Goal: Check status: Check status

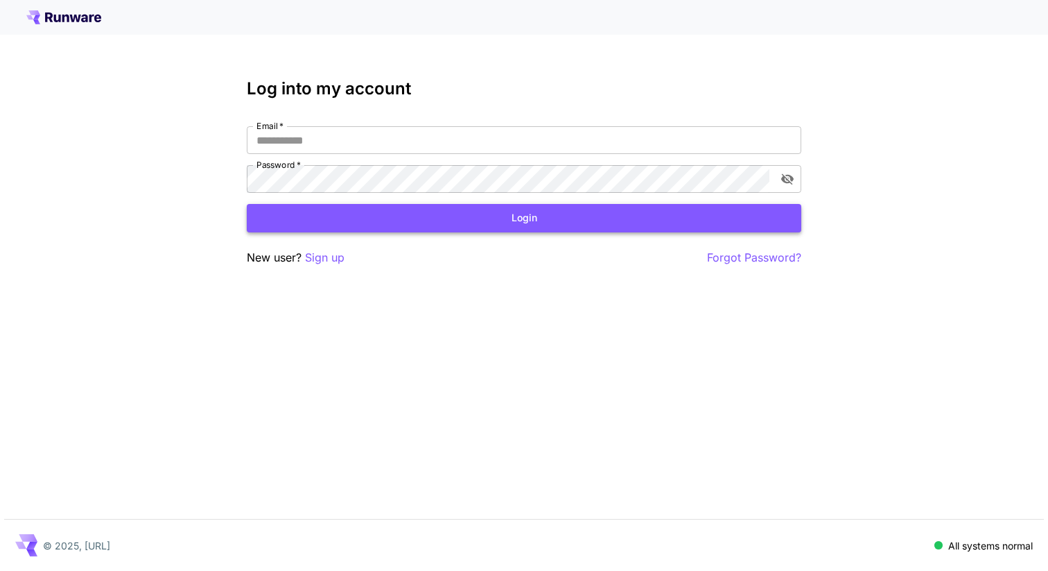
type input "**********"
click at [502, 226] on button "Login" at bounding box center [524, 218] width 555 height 28
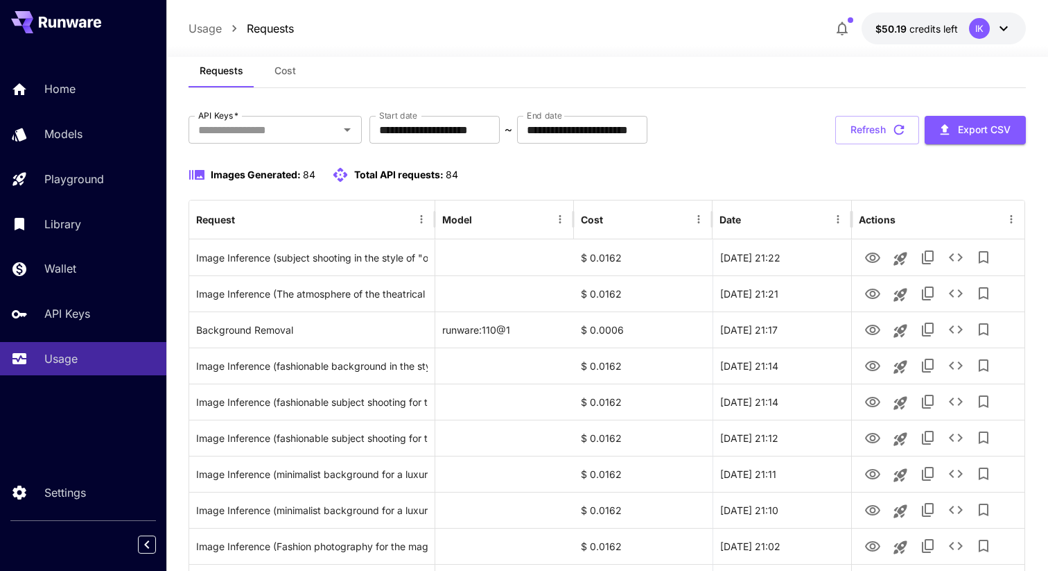
scroll to position [60, 0]
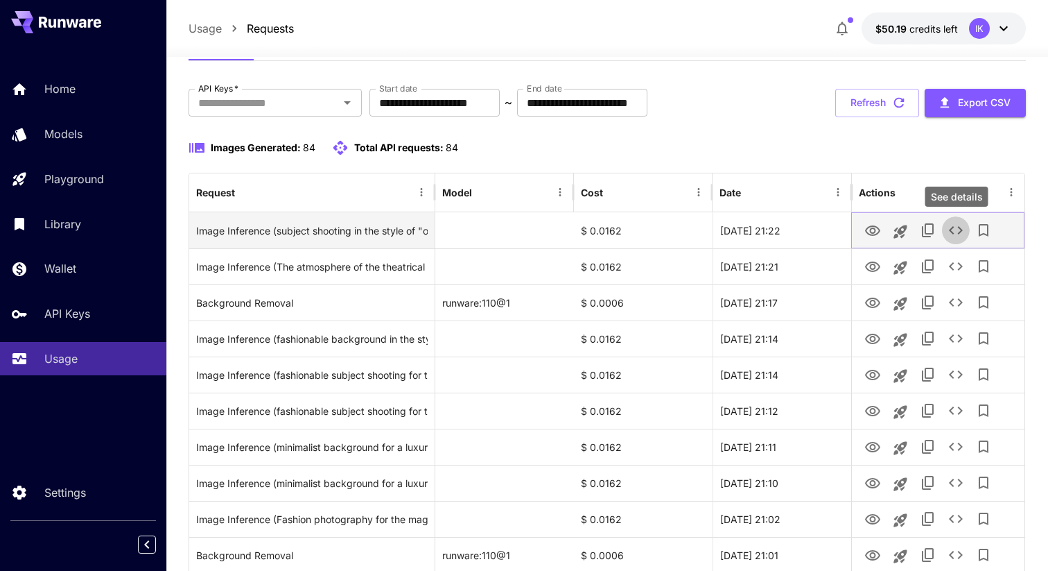
click at [962, 230] on icon "See details" at bounding box center [956, 230] width 14 height 8
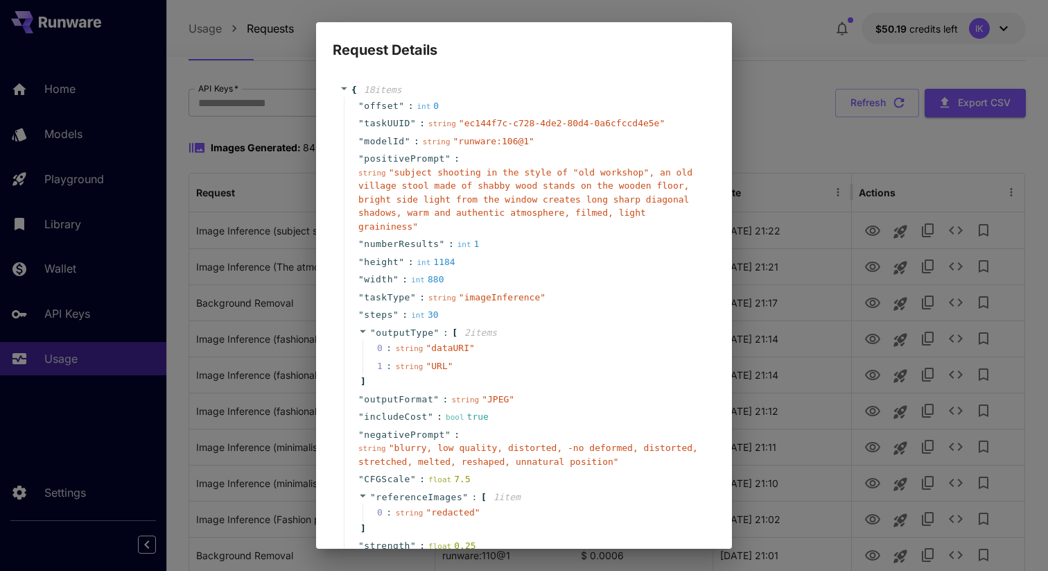
scroll to position [0, 0]
click at [782, 102] on div "Request Details { 18 item s " offset " : int 0 " taskUUID " : string " ec144f7c…" at bounding box center [524, 285] width 1048 height 571
click at [750, 113] on div "Request Details { 18 item s " offset " : int 0 " taskUUID " : string " ec144f7c…" at bounding box center [524, 285] width 1048 height 571
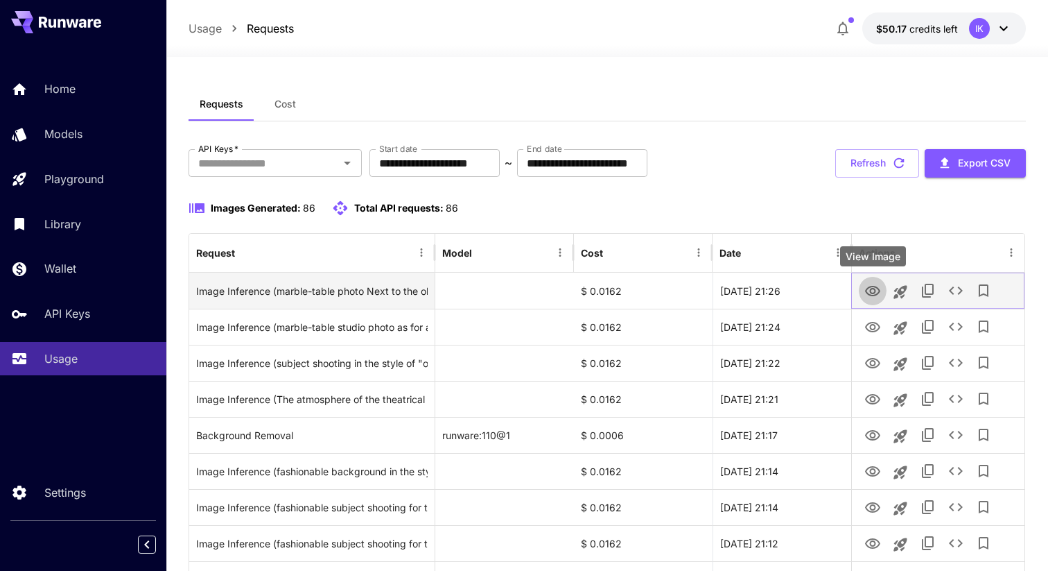
click at [879, 292] on icon "View Image" at bounding box center [873, 291] width 17 height 17
click at [958, 298] on icon "See details" at bounding box center [956, 290] width 17 height 17
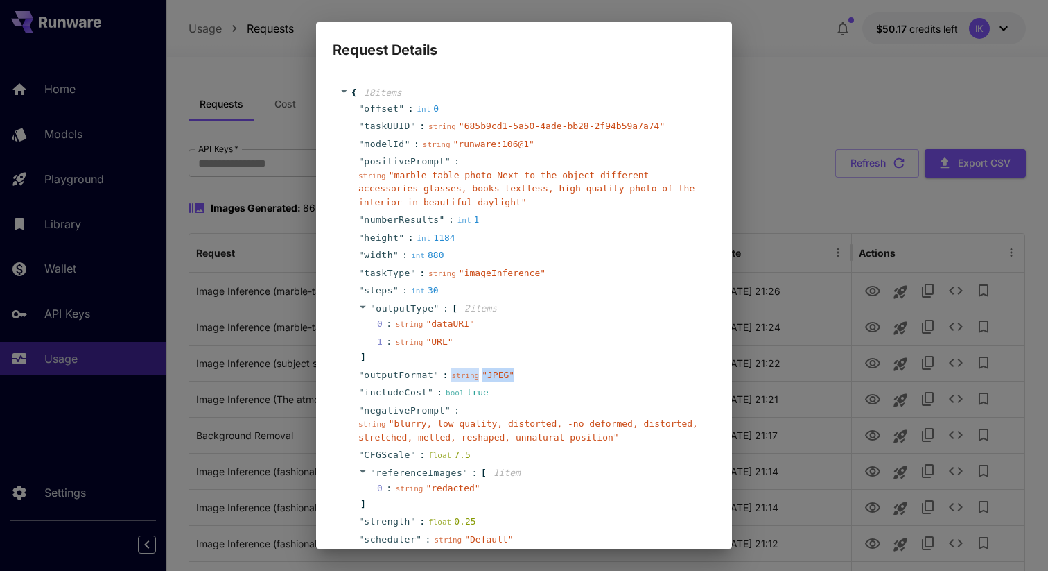
drag, startPoint x: 513, startPoint y: 375, endPoint x: 451, endPoint y: 375, distance: 62.4
click at [451, 375] on div "" outputFormat " : string " JPEG "" at bounding box center [526, 375] width 365 height 18
click at [551, 372] on div "" outputFormat " : string " JPEG "" at bounding box center [526, 375] width 365 height 18
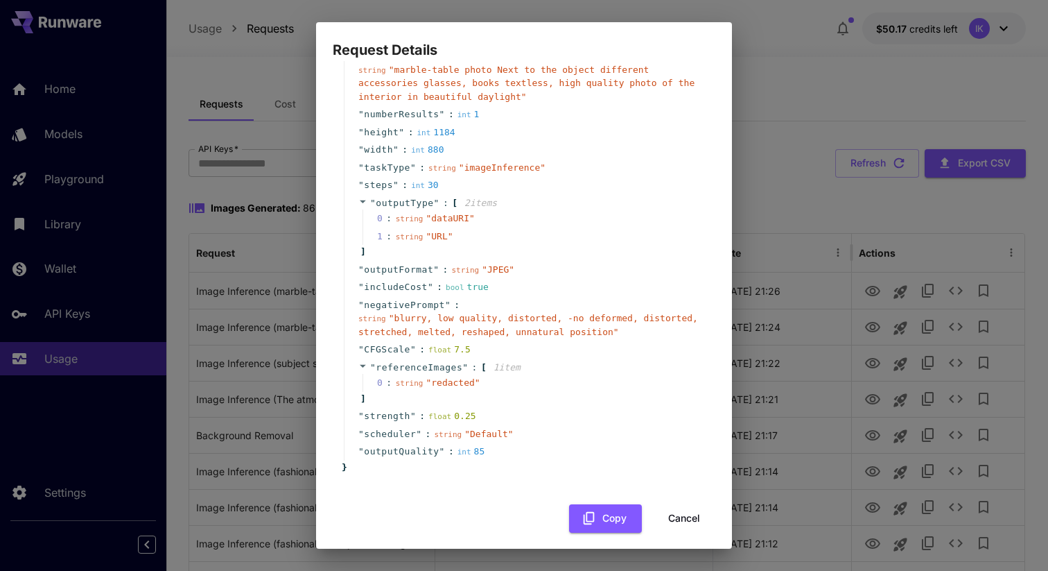
scroll to position [114, 0]
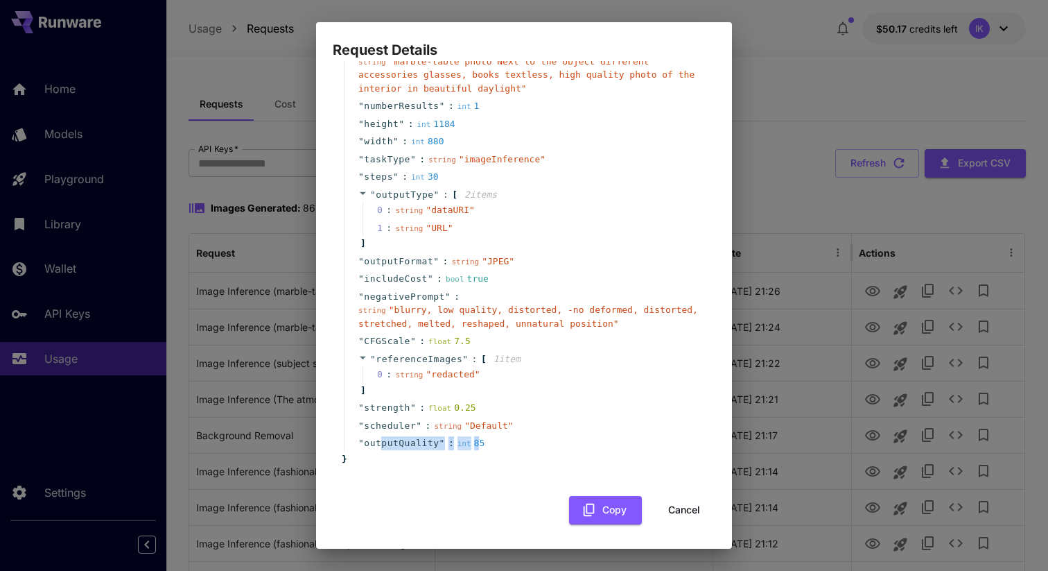
drag, startPoint x: 481, startPoint y: 442, endPoint x: 383, endPoint y: 442, distance: 98.5
click at [383, 442] on div "" outputQuality " : int 85" at bounding box center [526, 443] width 365 height 18
click at [611, 445] on div "" outputQuality " : int 85" at bounding box center [526, 443] width 365 height 18
drag, startPoint x: 440, startPoint y: 442, endPoint x: 364, endPoint y: 442, distance: 76.3
click at [364, 442] on span "" outputQuality "" at bounding box center [402, 443] width 87 height 14
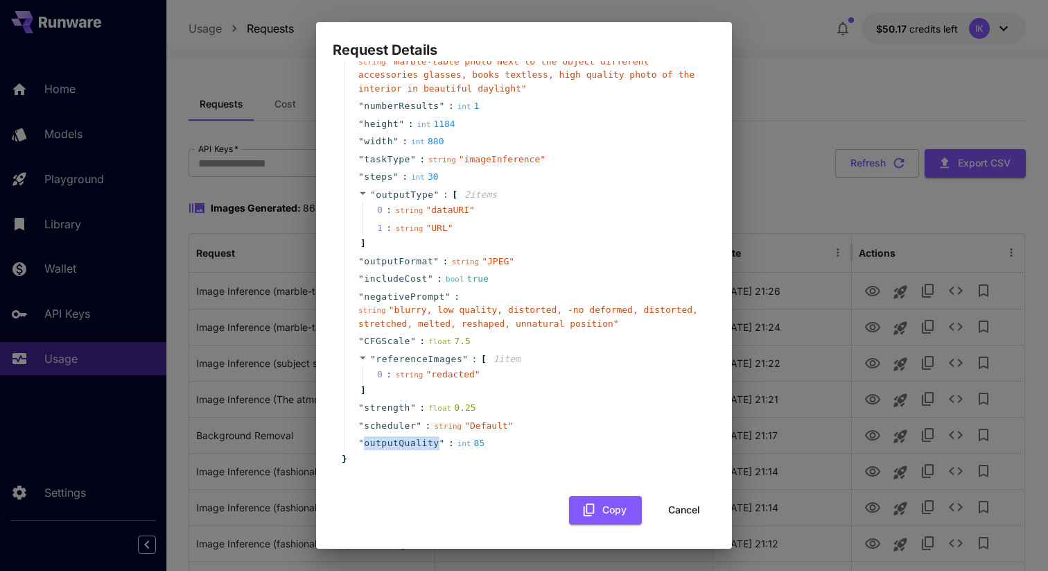
copy span "outputQuality"
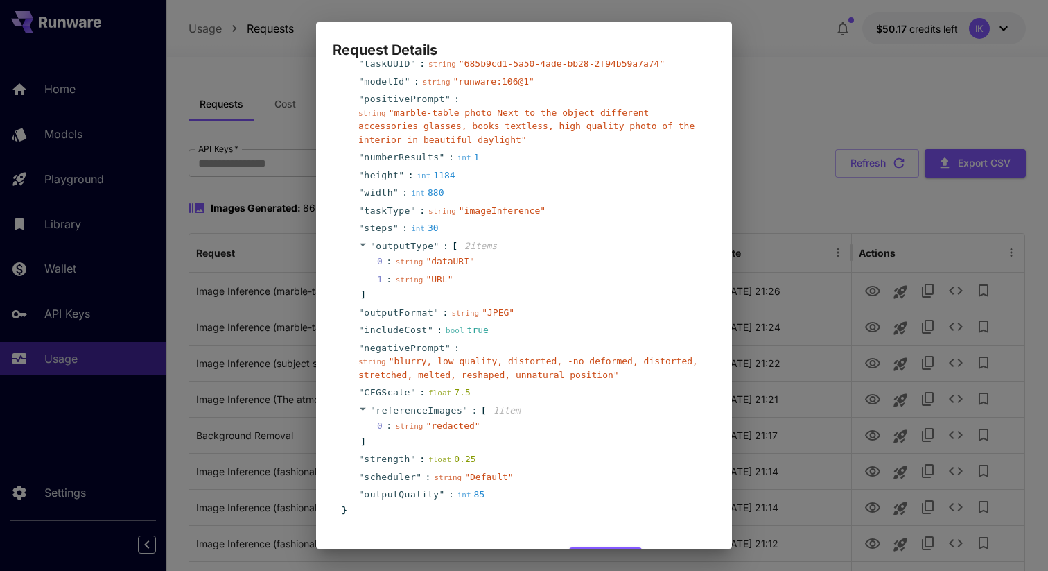
click at [558, 397] on div "" CFGScale " : float 7.5" at bounding box center [526, 392] width 365 height 18
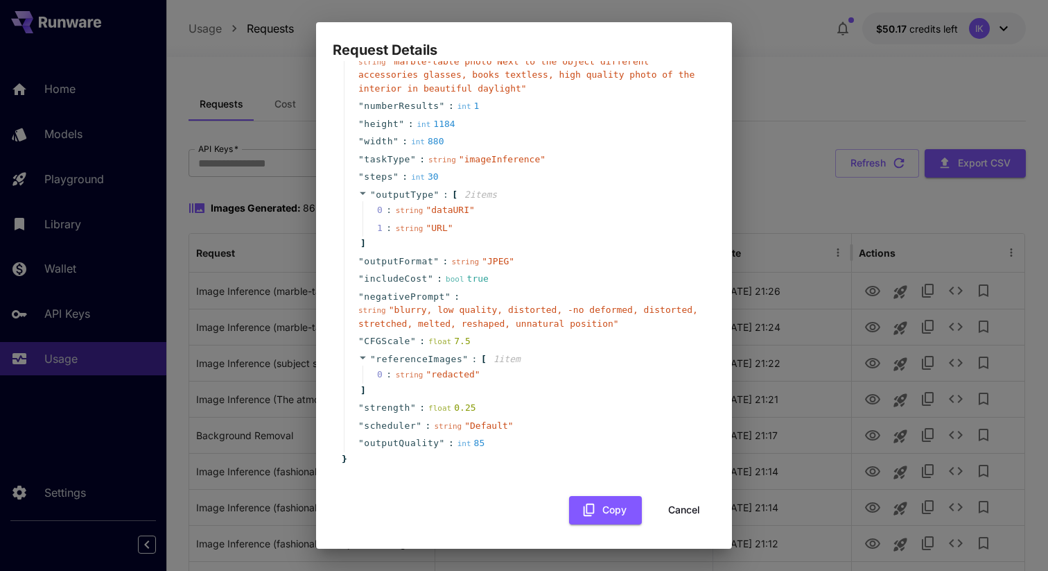
click at [671, 507] on button "Cancel" at bounding box center [684, 510] width 62 height 28
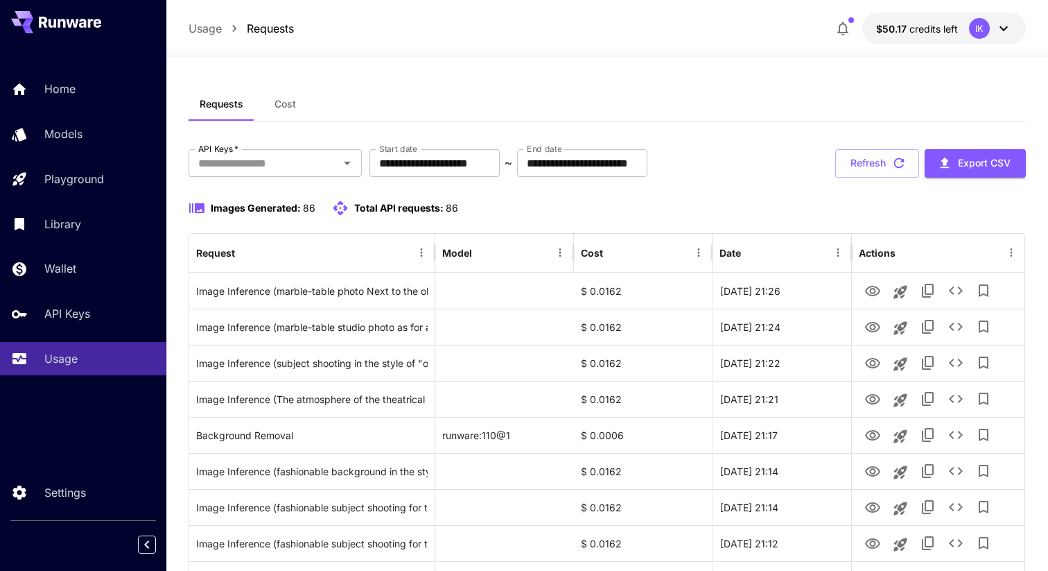
click at [1015, 24] on button "$50.17 credits left IK" at bounding box center [945, 28] width 164 height 32
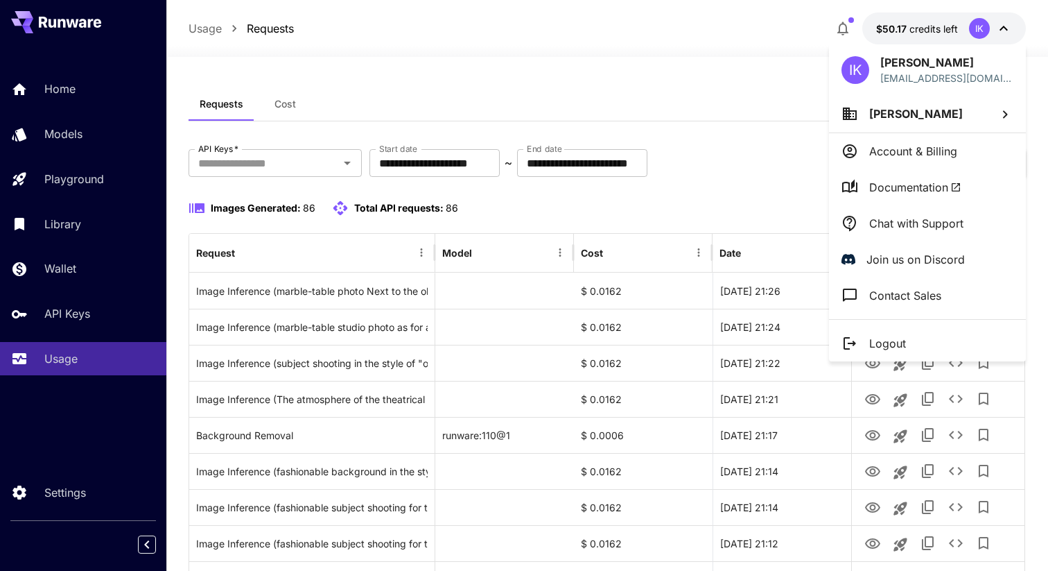
click at [937, 180] on span "Documentation" at bounding box center [916, 187] width 92 height 17
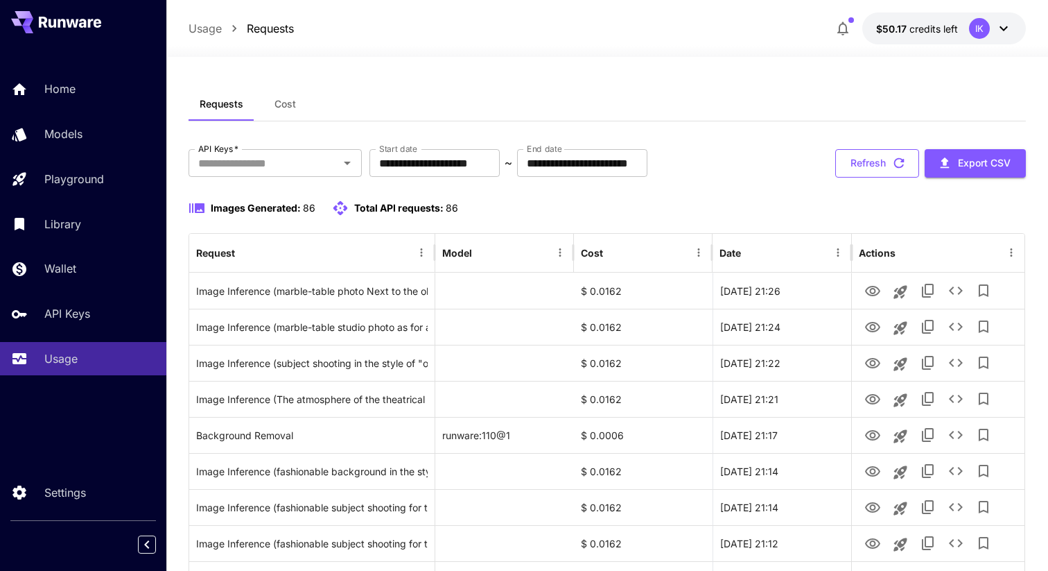
click at [881, 167] on button "Refresh" at bounding box center [878, 163] width 84 height 28
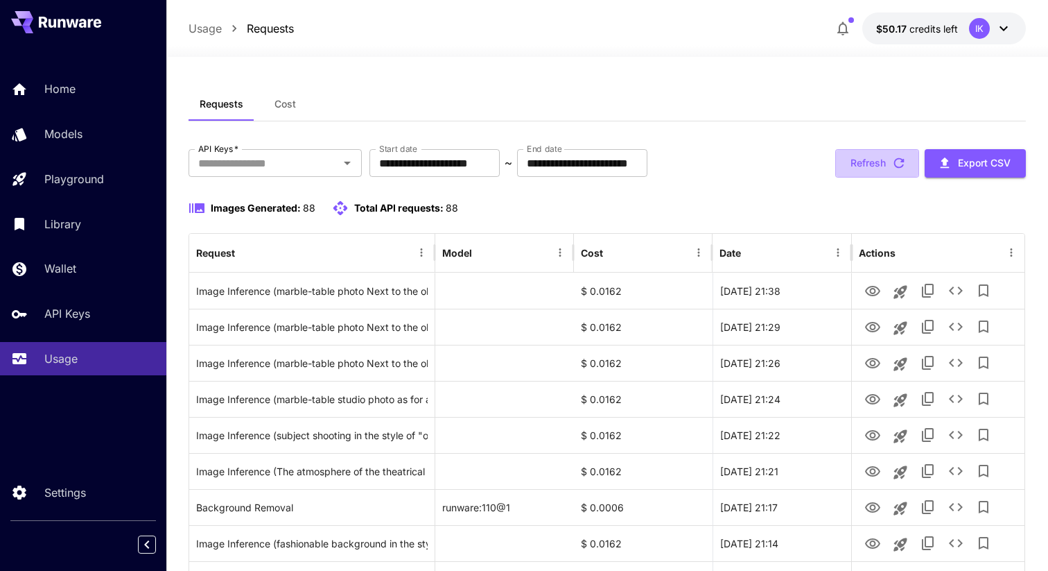
click at [879, 169] on button "Refresh" at bounding box center [878, 163] width 84 height 28
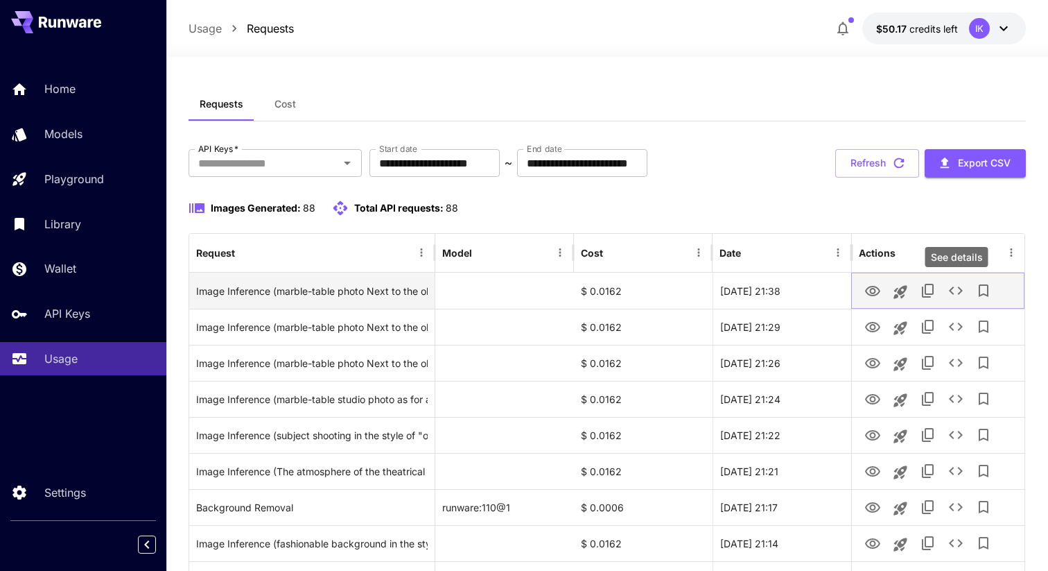
click at [967, 295] on button "See details" at bounding box center [956, 291] width 28 height 28
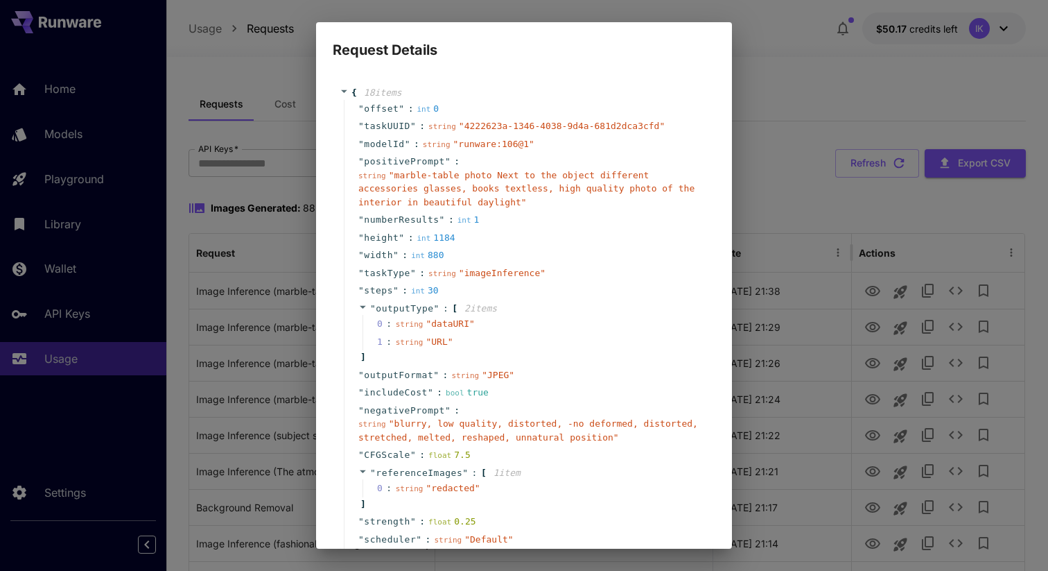
click at [849, 171] on div "Request Details { 18 item s " offset " : int 0 " taskUUID " : string " 4222623a…" at bounding box center [524, 285] width 1048 height 571
click at [802, 133] on div "Request Details { 18 item s " offset " : int 0 " taskUUID " : string " 4222623a…" at bounding box center [524, 285] width 1048 height 571
click at [951, 162] on div "Request Details { 18 item s " offset " : int 0 " taskUUID " : string " 4222623a…" at bounding box center [524, 285] width 1048 height 571
click at [852, 162] on div "Request Details { 18 item s " offset " : int 0 " taskUUID " : string " 4222623a…" at bounding box center [524, 285] width 1048 height 571
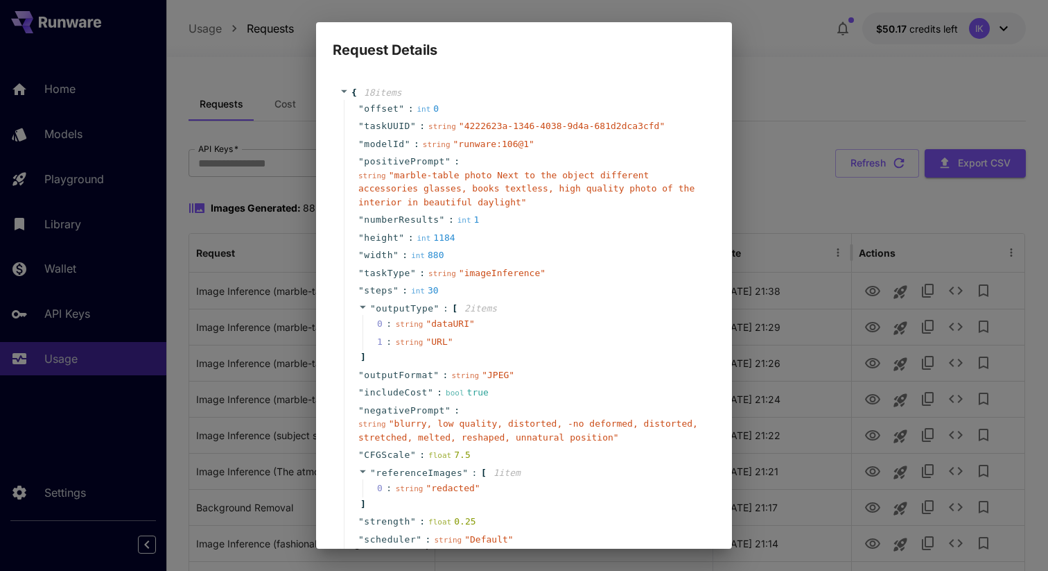
click at [259, 104] on div "Request Details { 18 item s " offset " : int 0 " taskUUID " : string " 4222623a…" at bounding box center [524, 285] width 1048 height 571
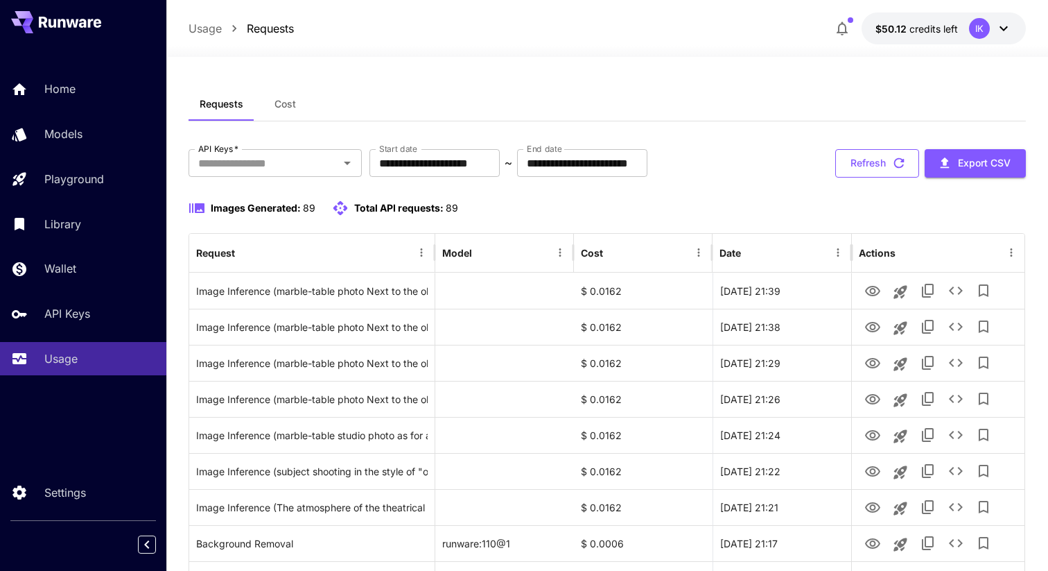
click at [877, 150] on button "Refresh" at bounding box center [878, 163] width 84 height 28
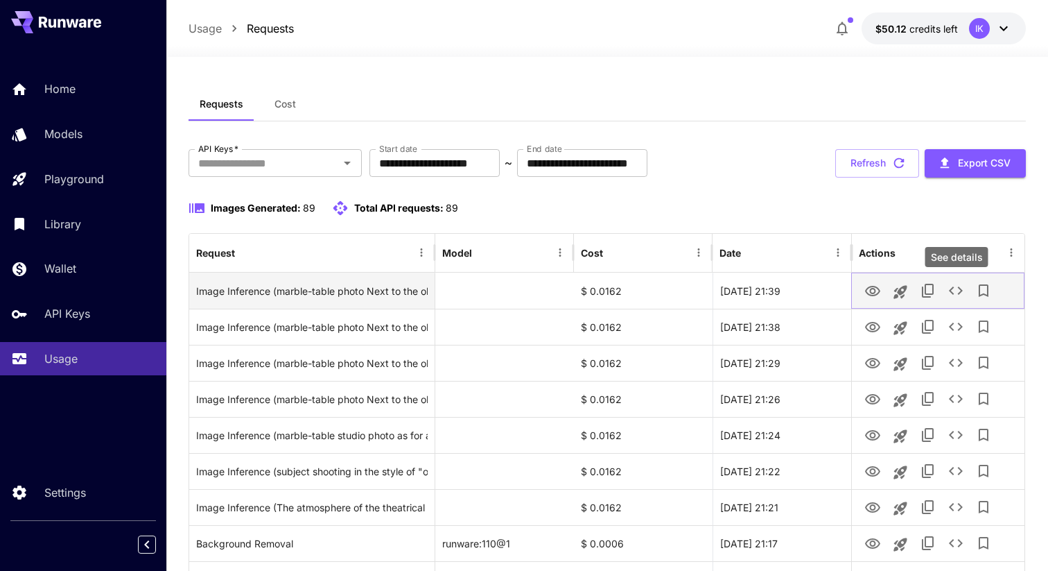
click at [948, 295] on icon "See details" at bounding box center [956, 290] width 17 height 17
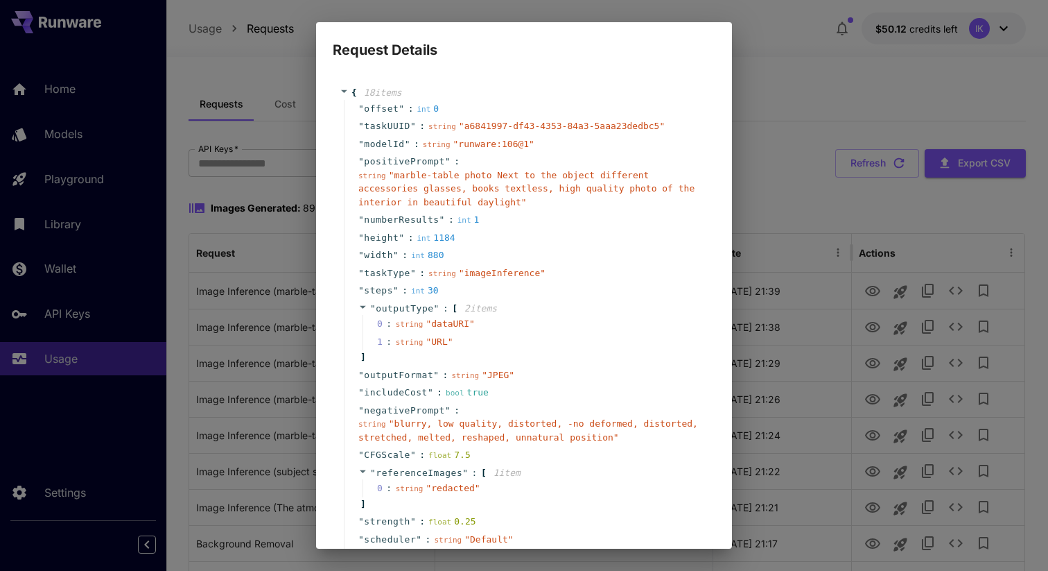
click at [796, 196] on div "Request Details { 18 item s " offset " : int 0 " taskUUID " : string " a6841997…" at bounding box center [524, 285] width 1048 height 571
click at [872, 66] on div "Request Details { 18 item s " offset " : int 0 " taskUUID " : string " a6841997…" at bounding box center [524, 285] width 1048 height 571
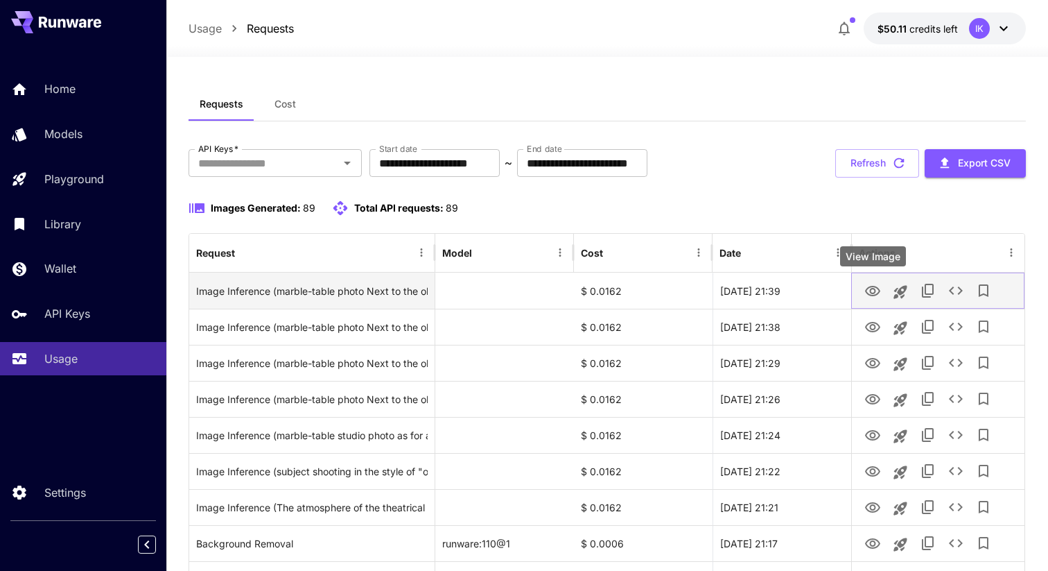
click at [872, 292] on icon "View Image" at bounding box center [873, 291] width 17 height 17
